Goal: Information Seeking & Learning: Learn about a topic

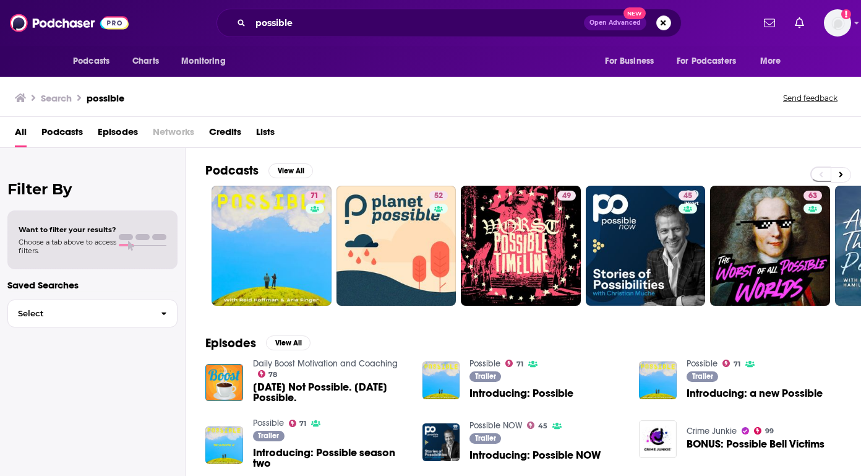
click at [64, 129] on span "Podcasts" at bounding box center [61, 134] width 41 height 25
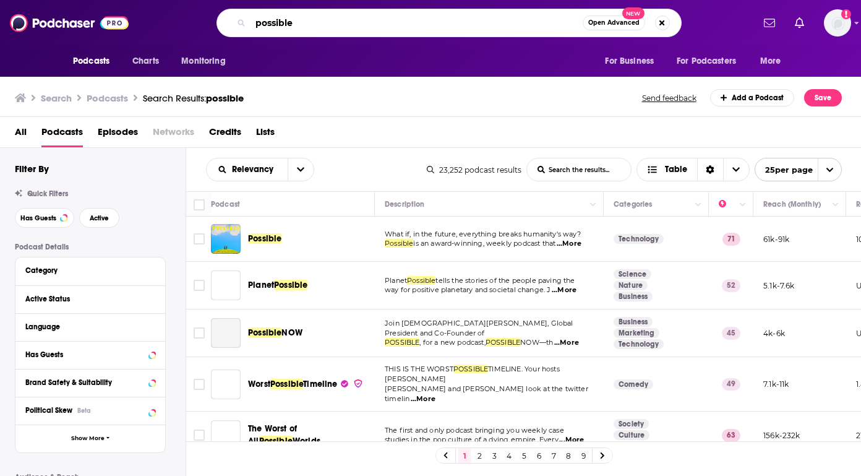
click at [299, 26] on input "possible" at bounding box center [417, 23] width 332 height 20
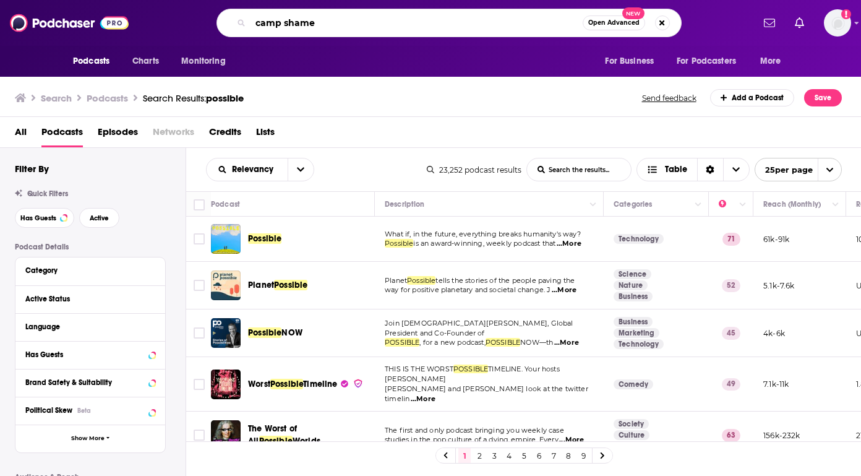
type input "camp shame"
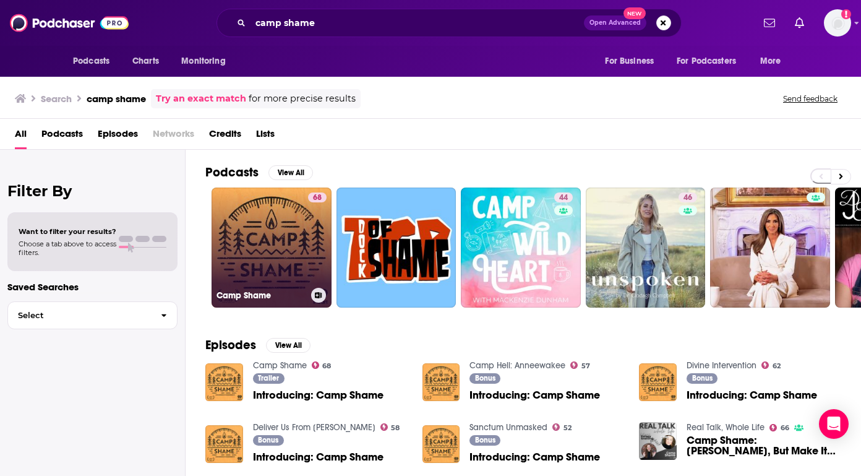
click at [275, 290] on h3 "Camp Shame" at bounding box center [262, 295] width 90 height 11
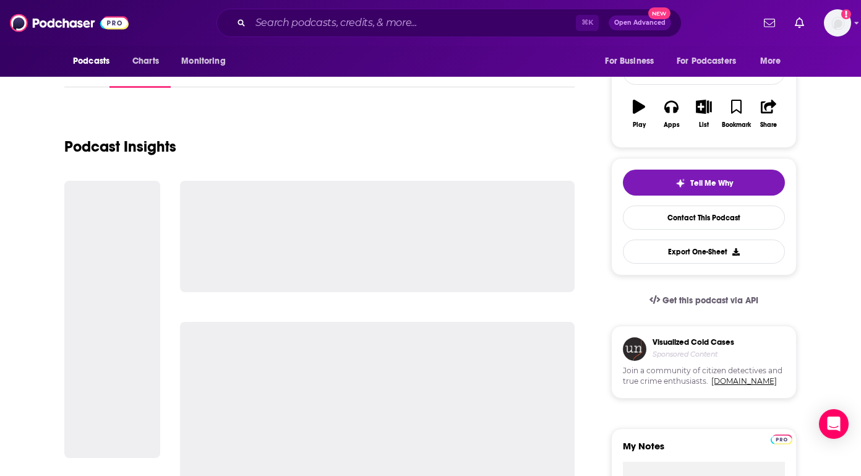
scroll to position [188, 0]
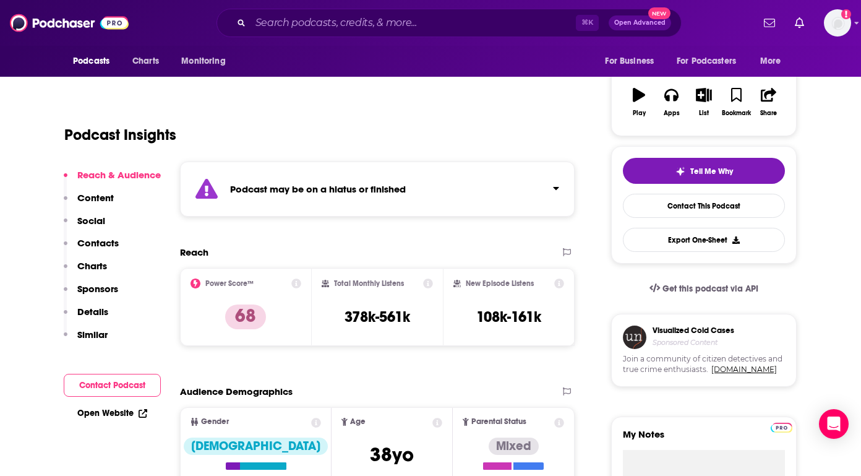
click at [88, 264] on p "Charts" at bounding box center [92, 266] width 30 height 12
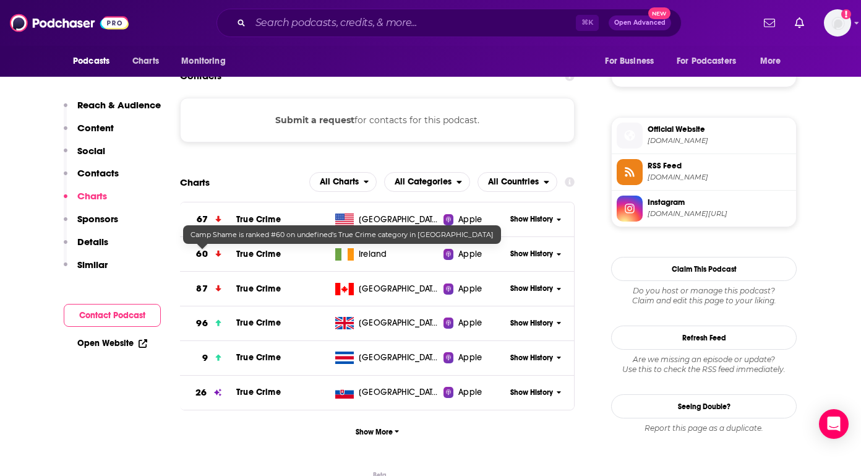
scroll to position [1036, 0]
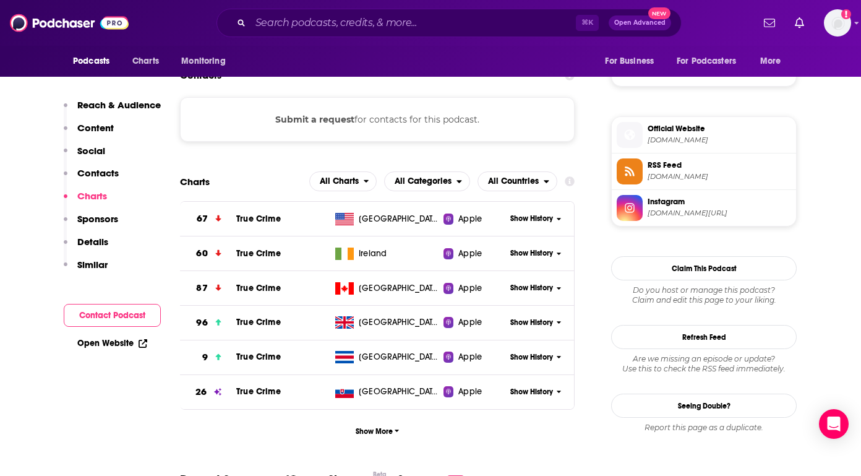
click at [254, 218] on span "True Crime" at bounding box center [258, 218] width 45 height 11
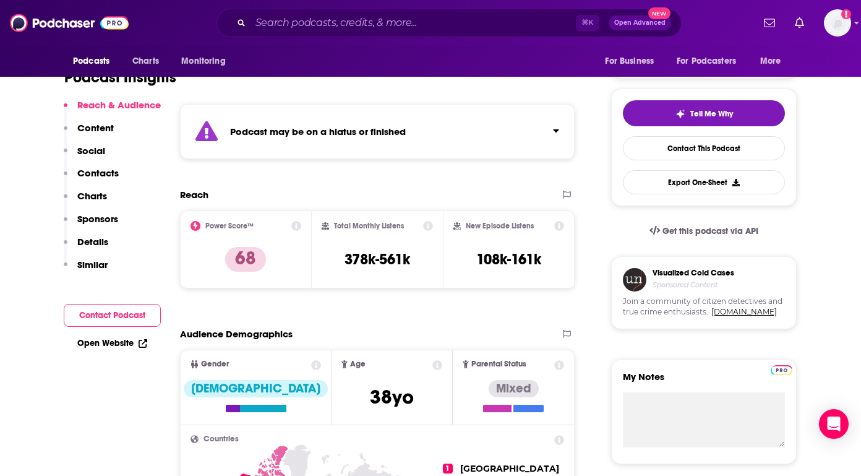
click at [93, 196] on p "Charts" at bounding box center [92, 196] width 30 height 12
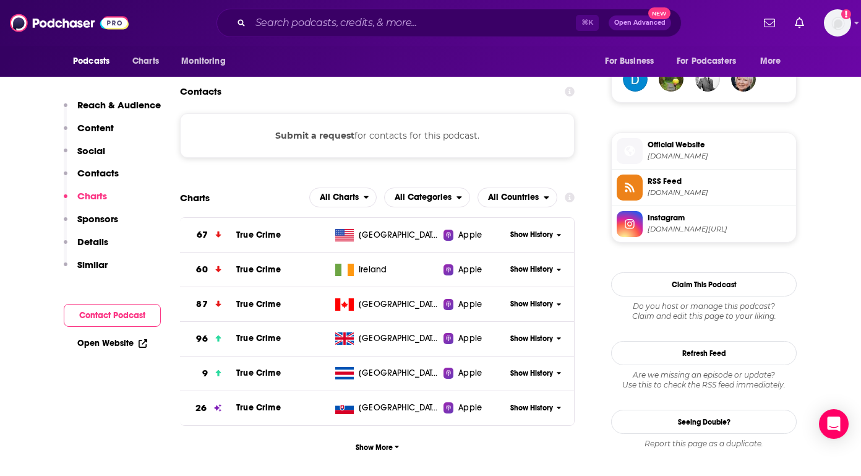
scroll to position [1036, 0]
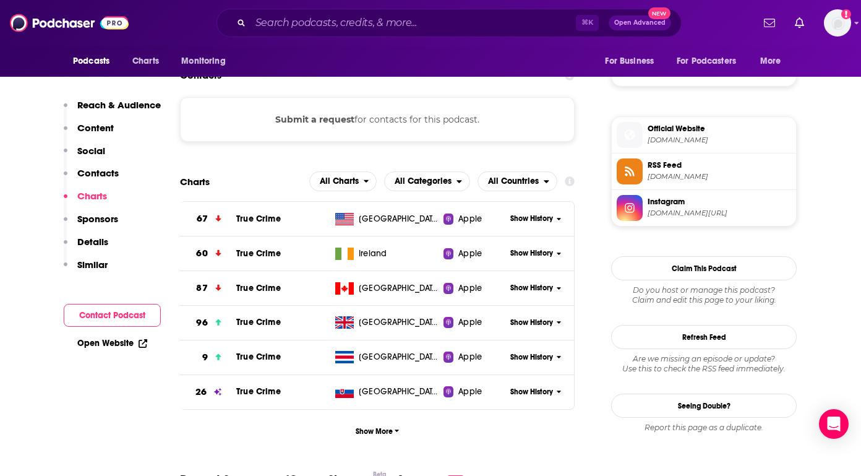
click at [517, 219] on span "Show History" at bounding box center [531, 218] width 43 height 11
